Goal: Information Seeking & Learning: Learn about a topic

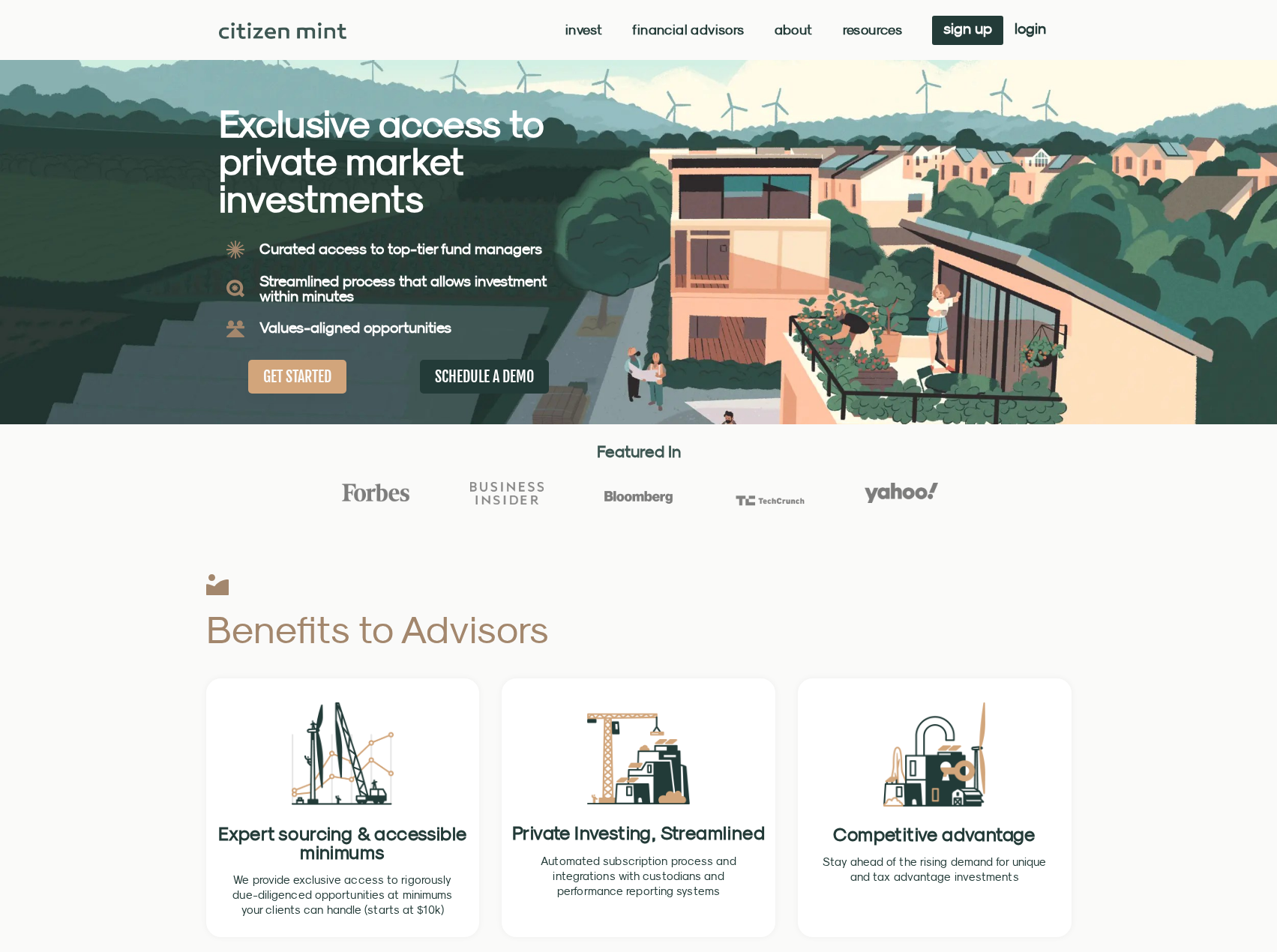
click at [586, 31] on link "Invest" at bounding box center [584, 30] width 37 height 15
click at [575, 26] on span "Menu" at bounding box center [578, 30] width 16 height 28
click at [576, 25] on span "Menu" at bounding box center [578, 30] width 16 height 28
click at [575, 51] on link "investments" at bounding box center [582, 54] width 99 height 34
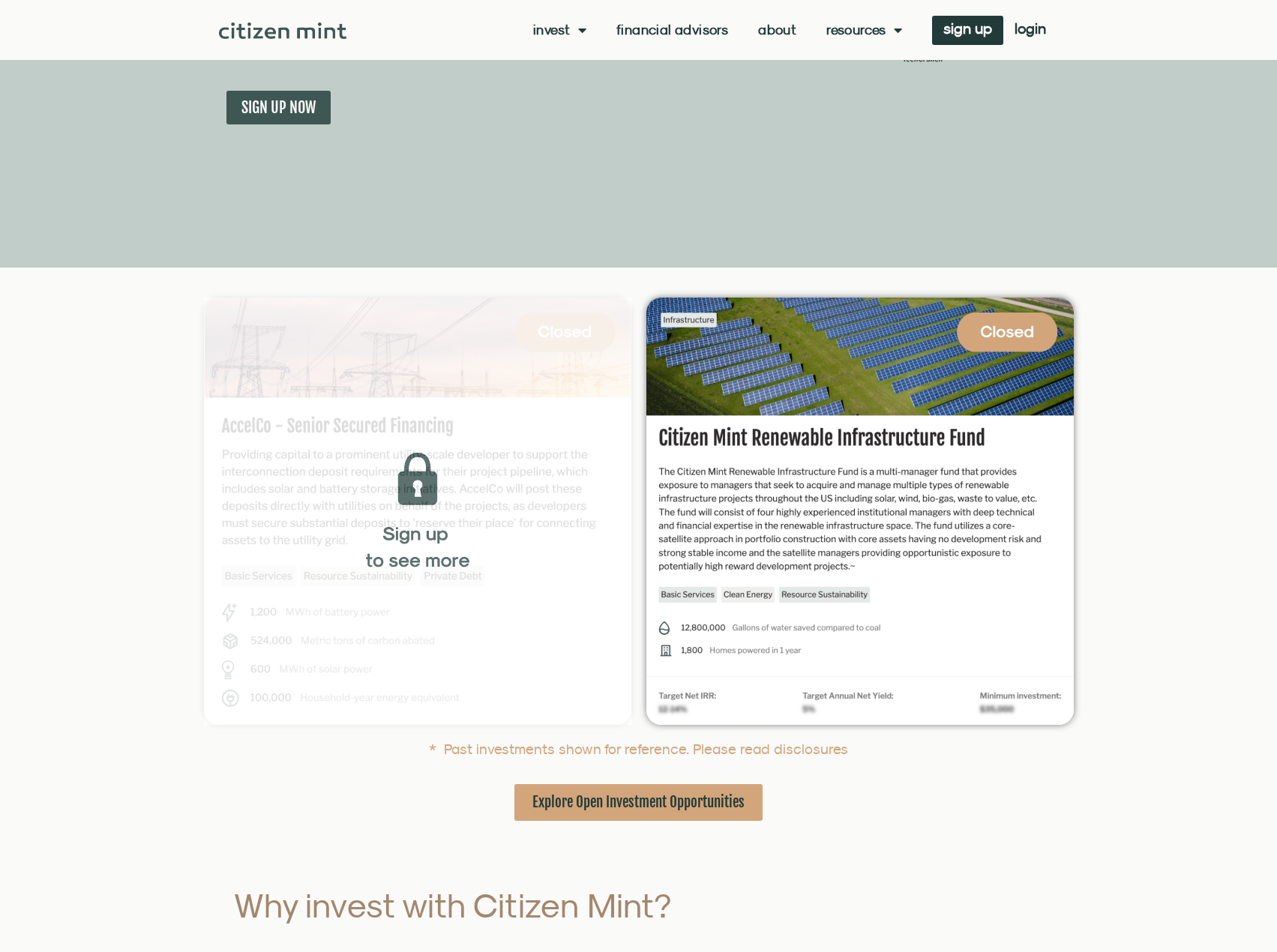
scroll to position [300, 0]
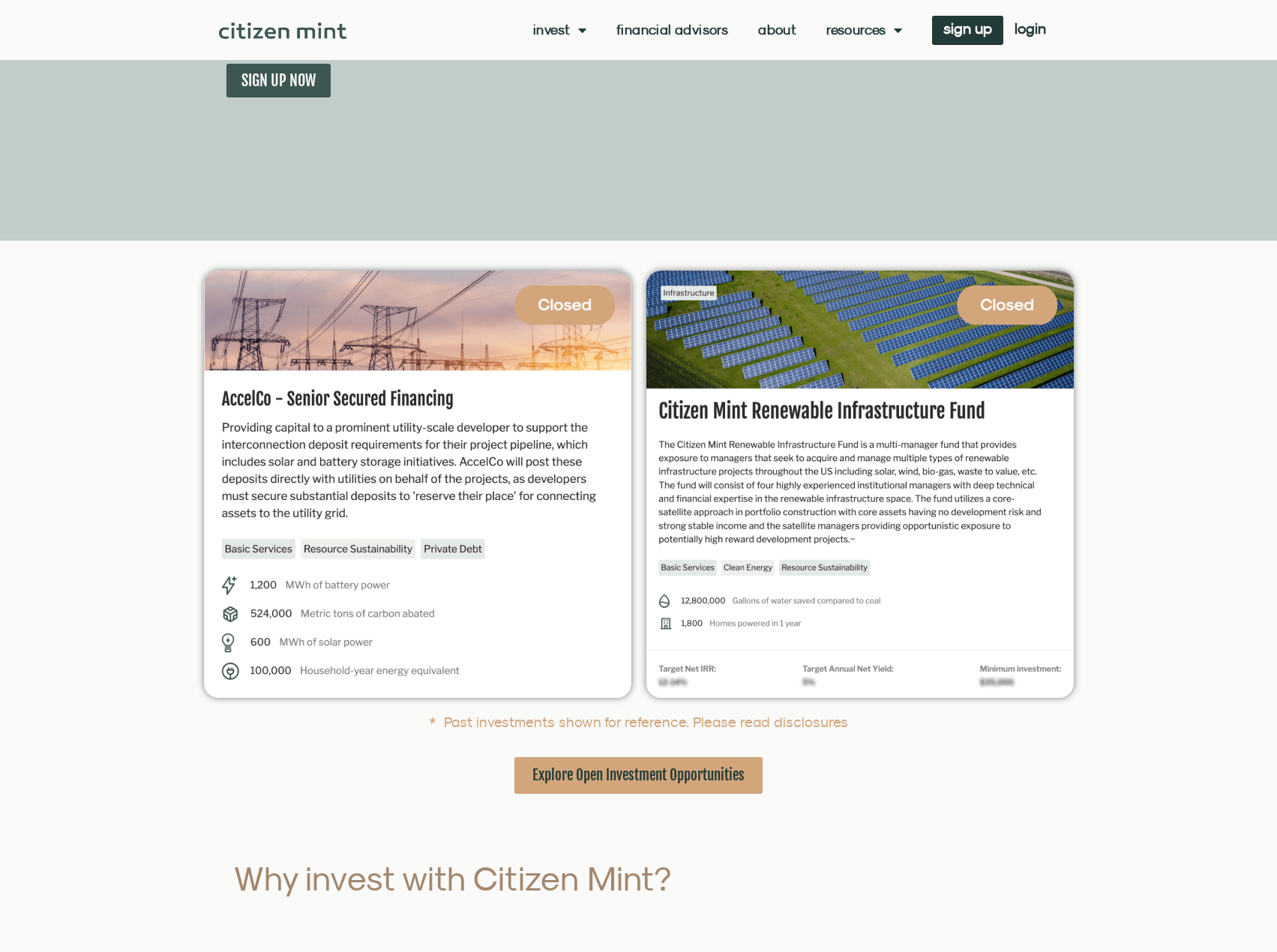
click at [114, 479] on section at bounding box center [638, 484] width 1277 height 442
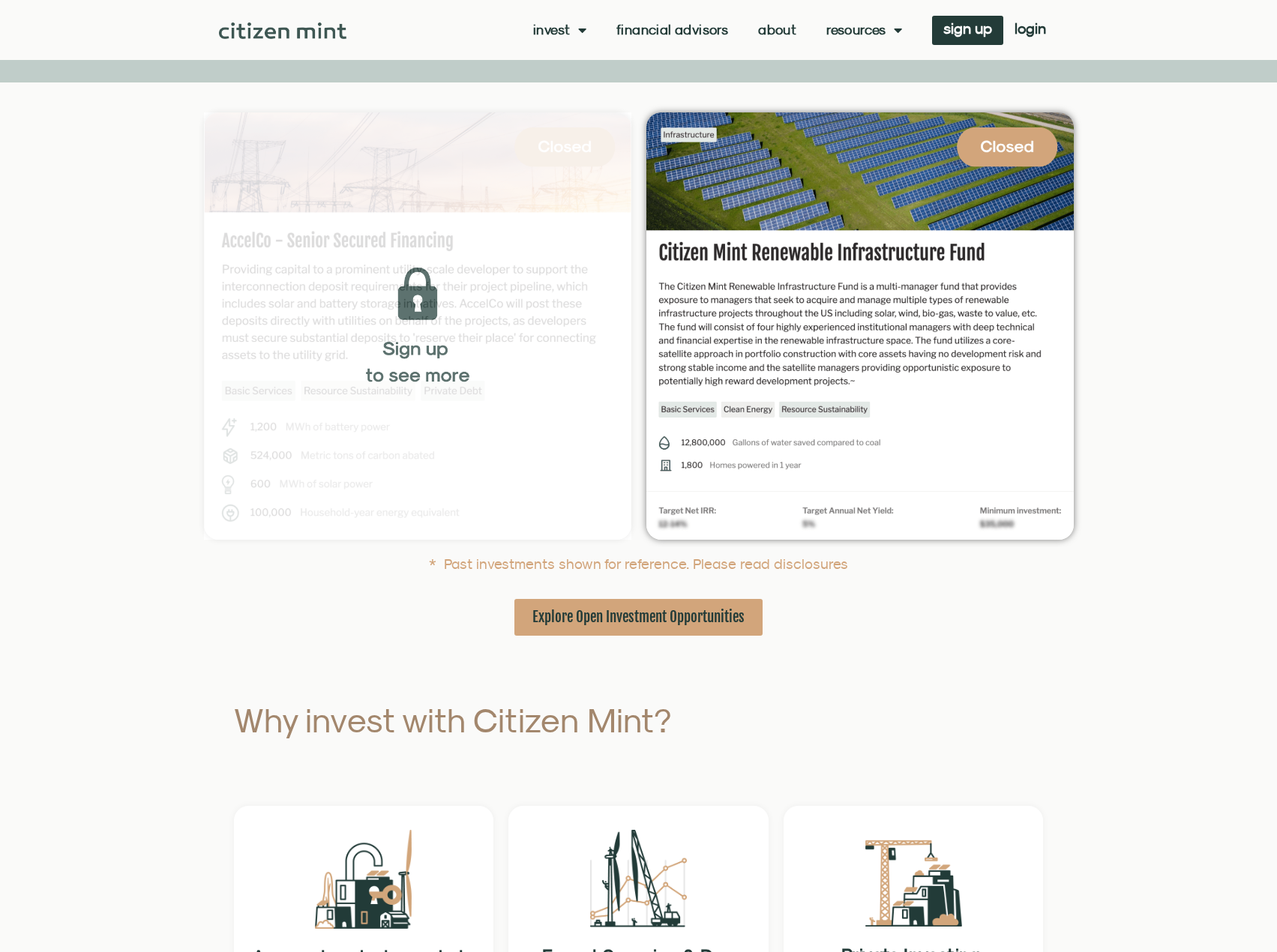
scroll to position [450, 0]
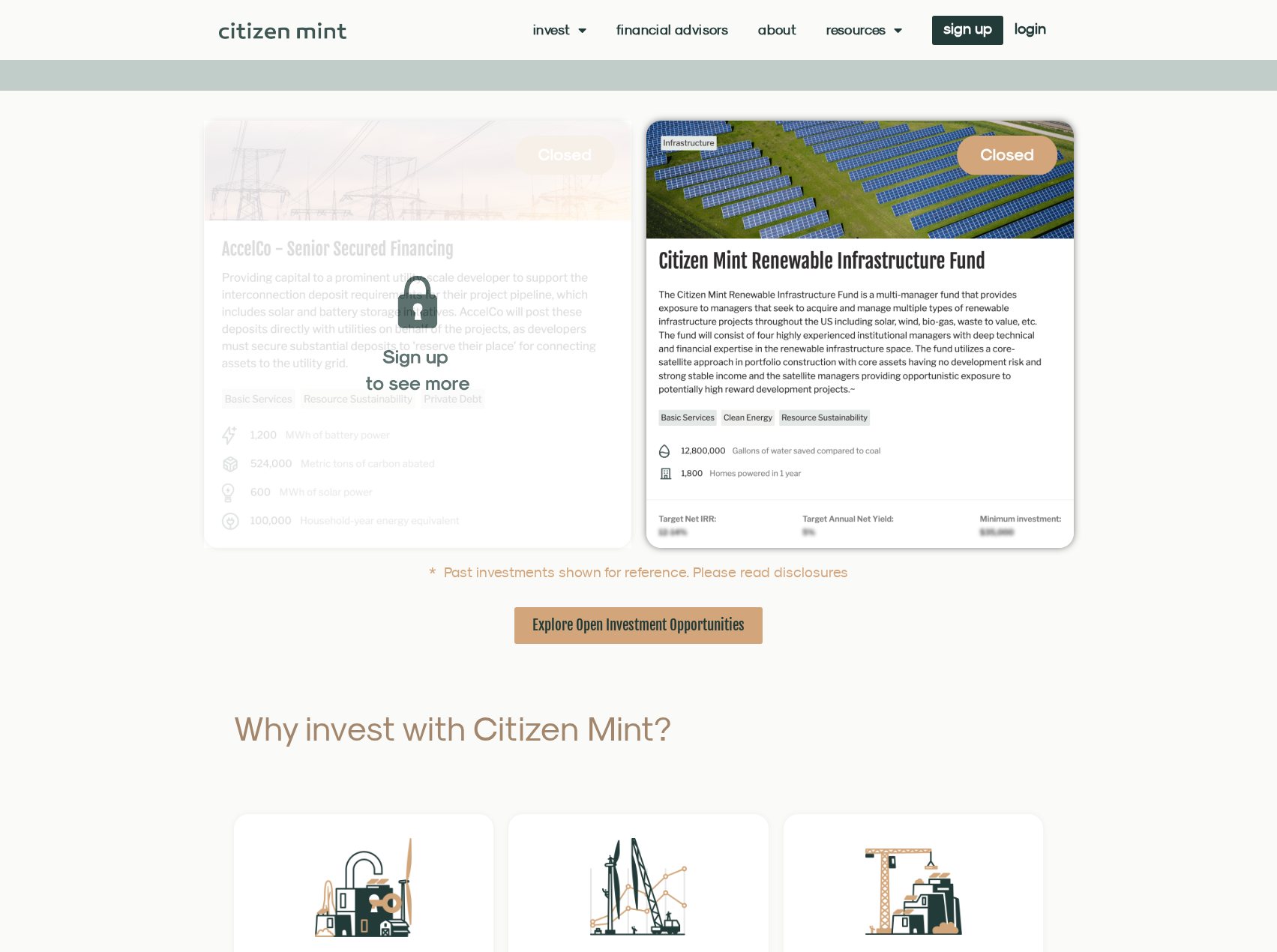
click at [445, 370] on img at bounding box center [418, 334] width 428 height 428
